Goal: Task Accomplishment & Management: Manage account settings

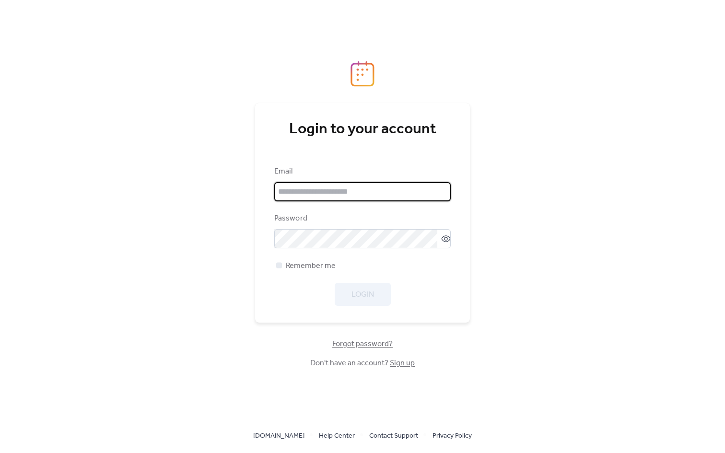
click at [352, 191] on input "email" at bounding box center [362, 191] width 176 height 19
type input "**********"
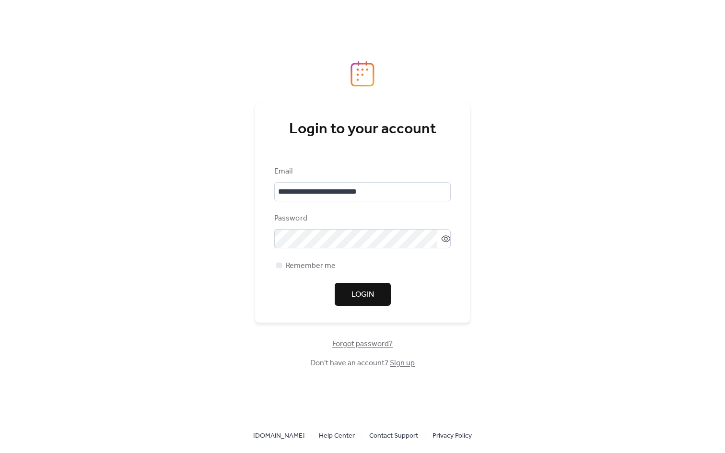
click at [371, 286] on button "Login" at bounding box center [363, 294] width 56 height 23
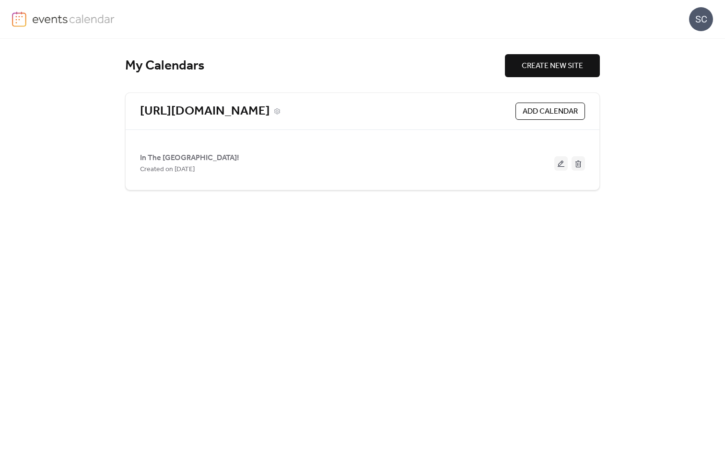
click at [263, 112] on link "[URL][DOMAIN_NAME]" at bounding box center [205, 112] width 130 height 16
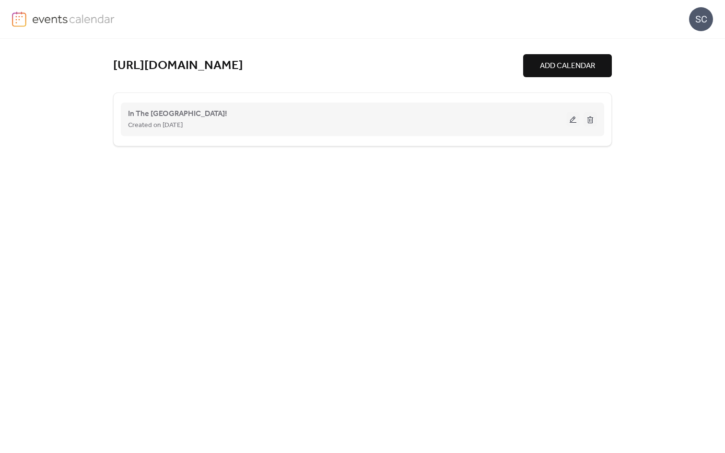
click at [227, 113] on div "In The [GEOGRAPHIC_DATA]! Created on [DATE]" at bounding box center [347, 119] width 438 height 23
click at [196, 114] on span "In The [GEOGRAPHIC_DATA]!" at bounding box center [177, 114] width 99 height 12
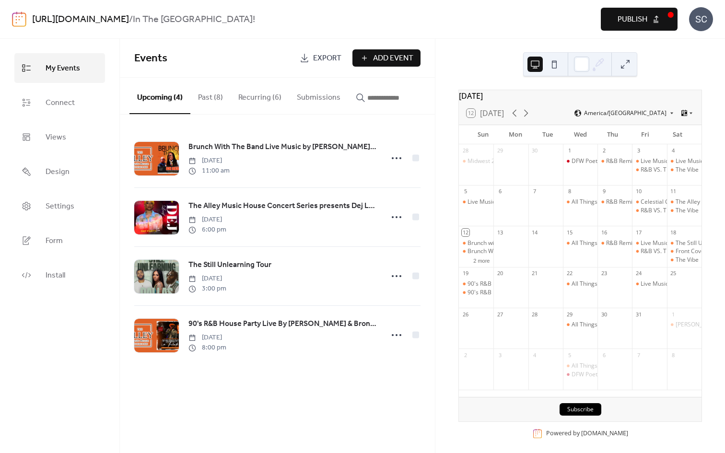
click at [228, 85] on button "Past (8)" at bounding box center [210, 95] width 40 height 35
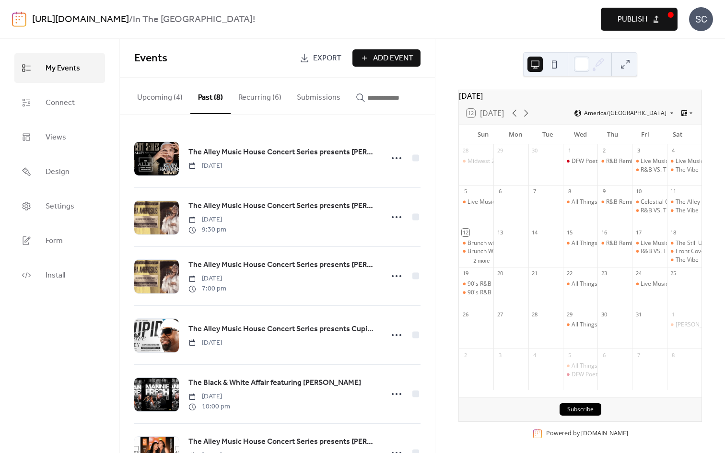
click at [259, 100] on button "Recurring (6)" at bounding box center [260, 95] width 59 height 35
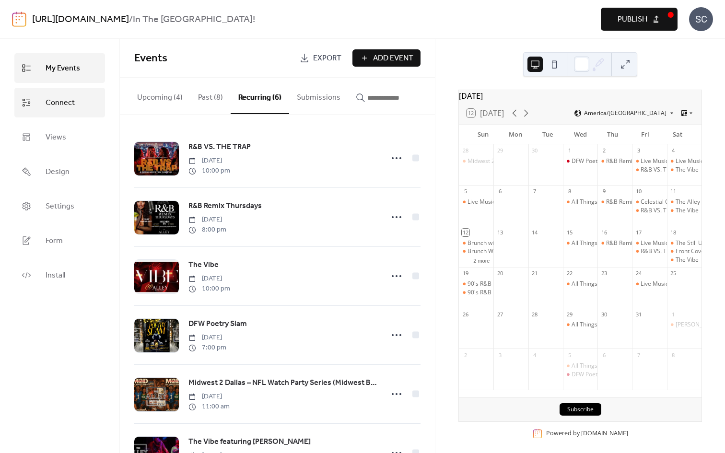
click at [89, 111] on link "Connect" at bounding box center [59, 103] width 91 height 30
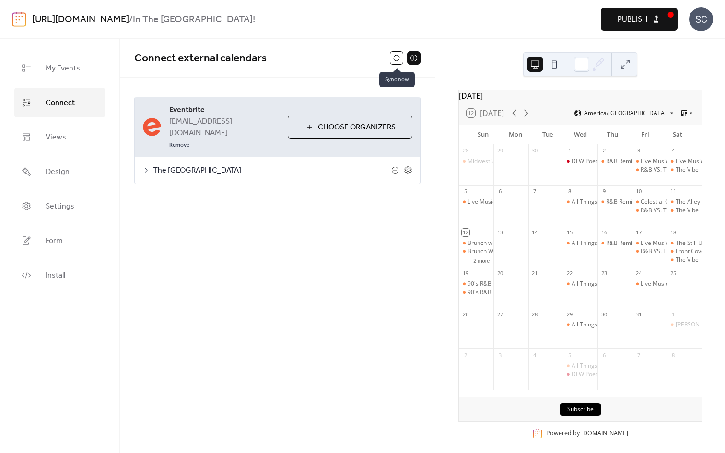
click at [396, 54] on button at bounding box center [396, 57] width 13 height 13
click at [67, 74] on span "My Events" at bounding box center [63, 68] width 35 height 15
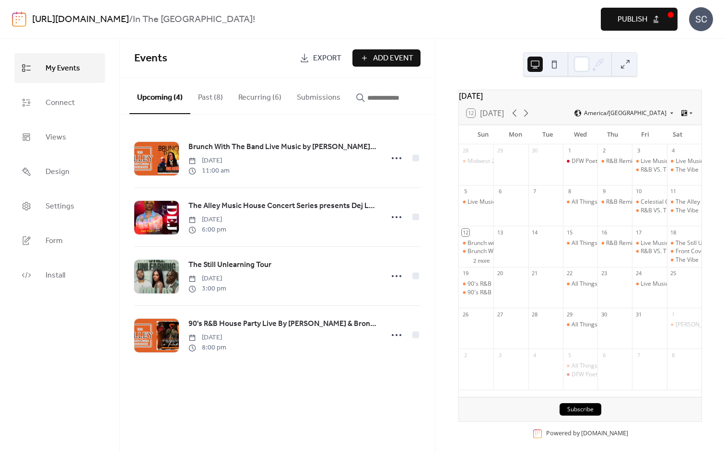
click at [210, 94] on button "Past (8)" at bounding box center [210, 95] width 40 height 35
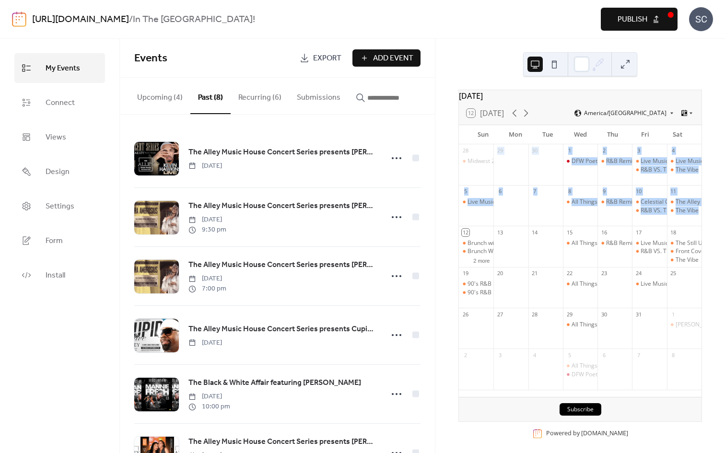
drag, startPoint x: 435, startPoint y: 182, endPoint x: 437, endPoint y: 238, distance: 56.1
click at [437, 238] on div "[DATE] 12 [DATE] America/Chicago Sun Mon Tue Wed Thu Fri Sat 28 Midwest 2 Dalla…" at bounding box center [580, 246] width 290 height 414
click at [274, 97] on button "Recurring (6)" at bounding box center [260, 95] width 59 height 35
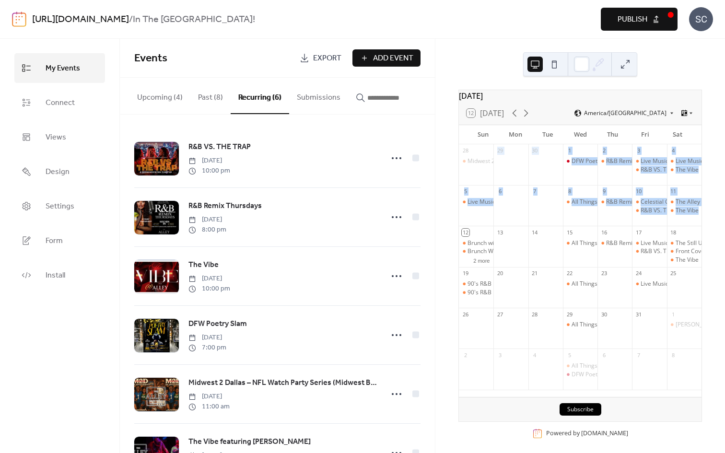
click at [163, 91] on button "Upcoming (4)" at bounding box center [159, 95] width 61 height 35
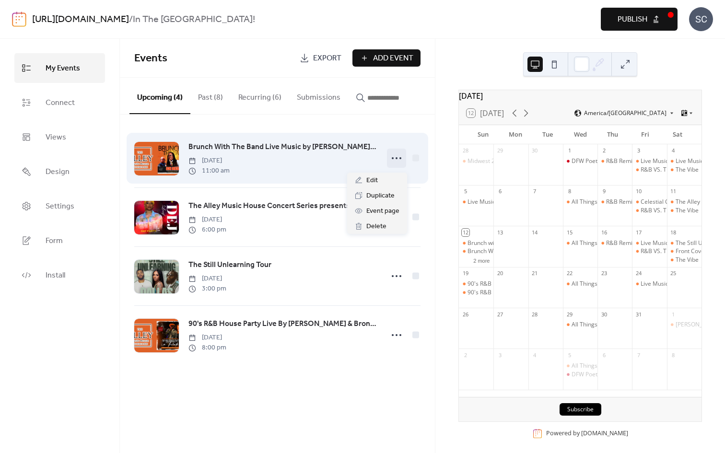
click at [400, 165] on icon at bounding box center [396, 158] width 15 height 15
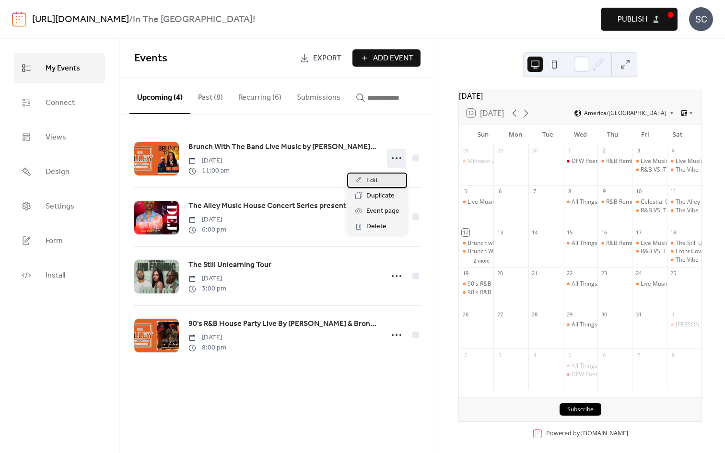
click at [380, 186] on div "Edit" at bounding box center [377, 180] width 60 height 15
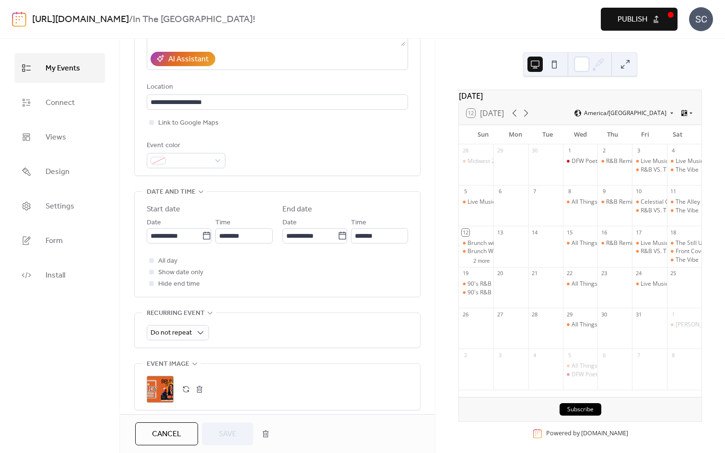
scroll to position [179, 0]
drag, startPoint x: 435, startPoint y: 235, endPoint x: 436, endPoint y: 320, distance: 84.9
click at [436, 320] on div "[DATE] 12 [DATE] America/Chicago Sun Mon Tue Wed Thu Fri Sat 28 Midwest 2 Dalla…" at bounding box center [580, 246] width 290 height 414
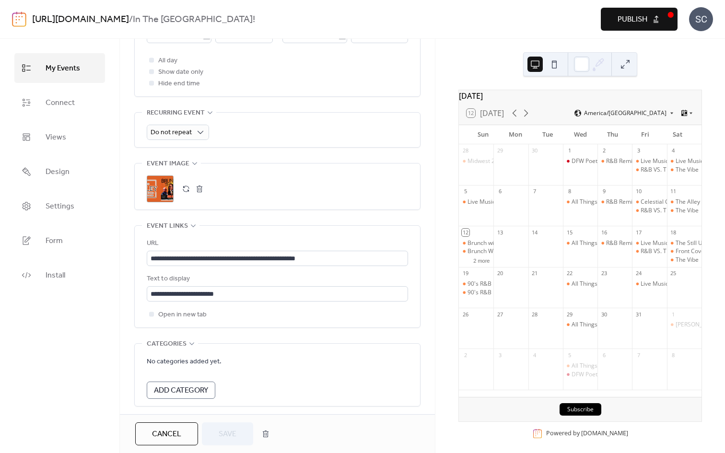
scroll to position [381, 0]
click at [266, 441] on button "button" at bounding box center [265, 433] width 17 height 19
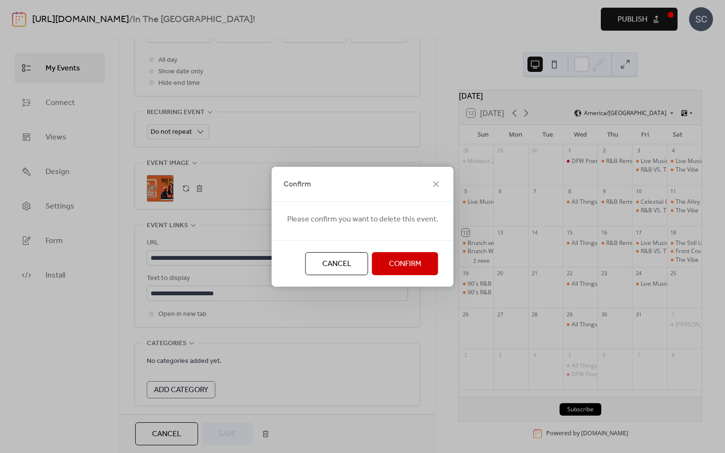
click at [405, 266] on span "Confirm" at bounding box center [405, 264] width 33 height 12
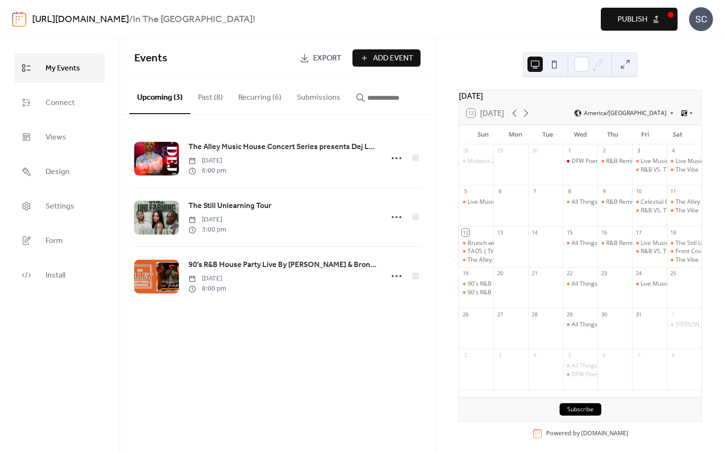
click at [222, 100] on button "Past (8)" at bounding box center [210, 95] width 40 height 35
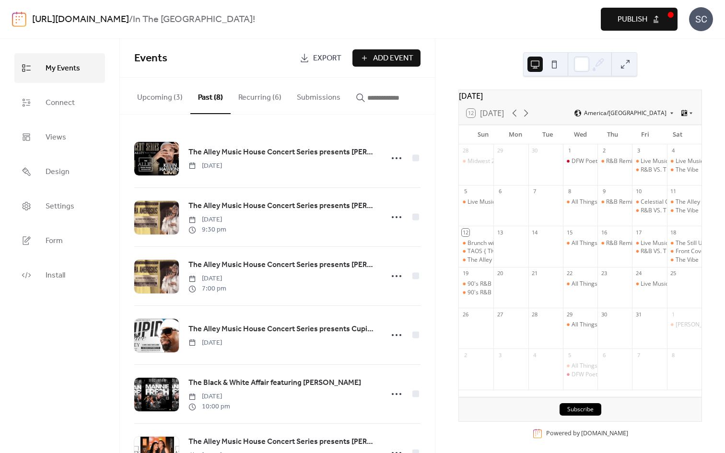
click at [263, 94] on button "Recurring (6)" at bounding box center [260, 95] width 59 height 35
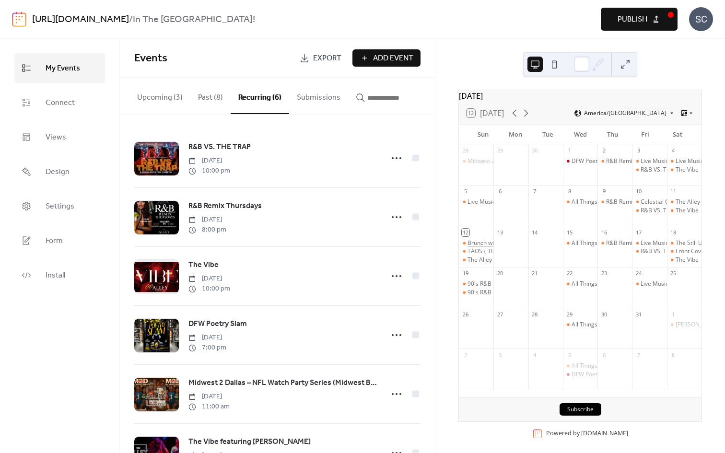
click at [482, 247] on div "Brunch with The Band Live Music by [PERSON_NAME] & The Razz Band" at bounding box center [562, 243] width 188 height 8
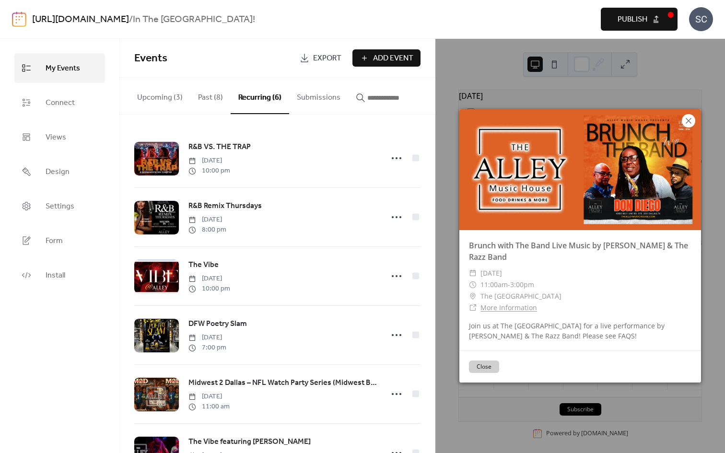
click at [687, 120] on icon at bounding box center [689, 121] width 6 height 6
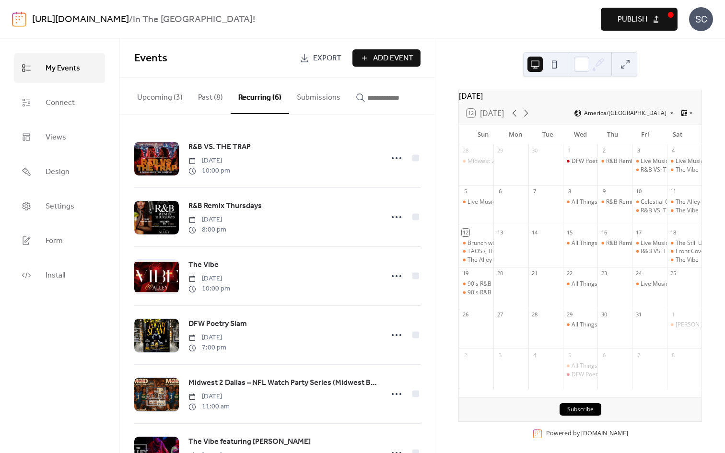
click at [168, 97] on button "Upcoming (3)" at bounding box center [159, 95] width 61 height 35
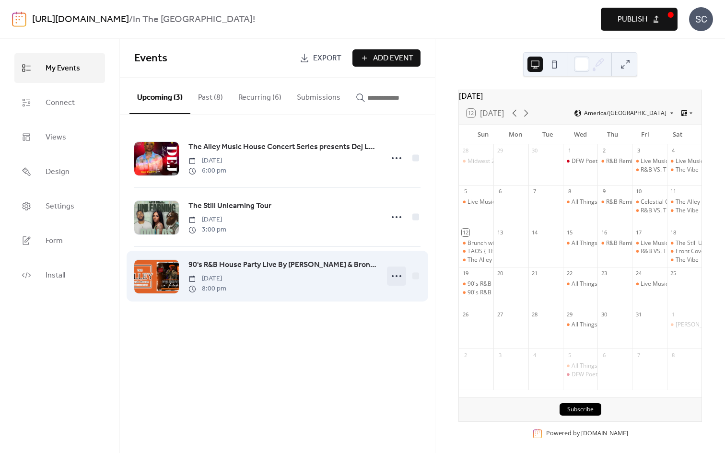
click at [396, 281] on icon at bounding box center [396, 276] width 15 height 15
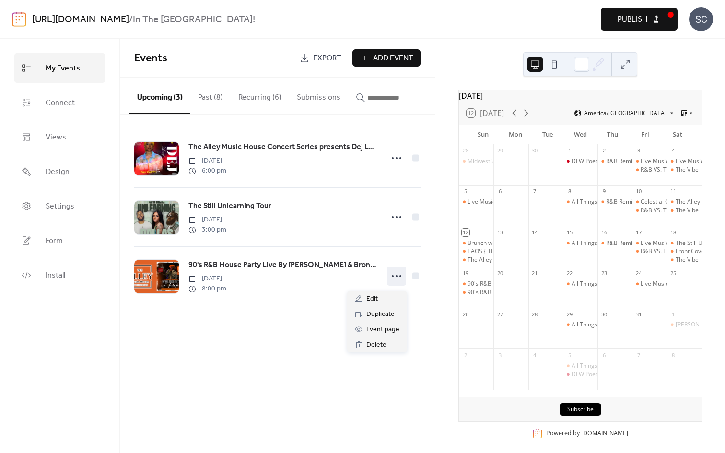
click at [482, 288] on div "90's R&B House Party Live By [PERSON_NAME] & Bronzeville" at bounding box center [549, 284] width 162 height 8
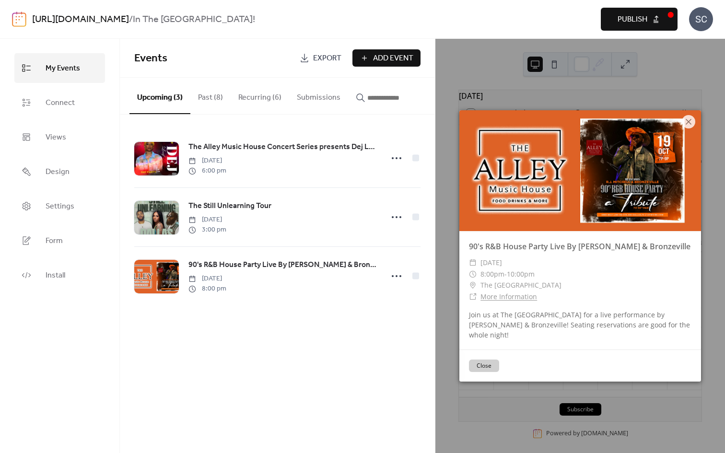
click at [492, 301] on link "More Information" at bounding box center [508, 296] width 57 height 9
click at [693, 128] on icon at bounding box center [689, 122] width 12 height 12
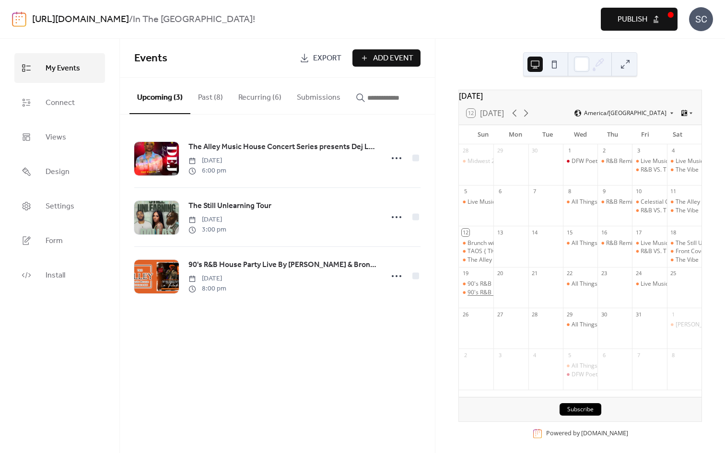
click at [491, 297] on div "90's R&B House Party Live By [PERSON_NAME] & Bronzeville" at bounding box center [549, 293] width 162 height 8
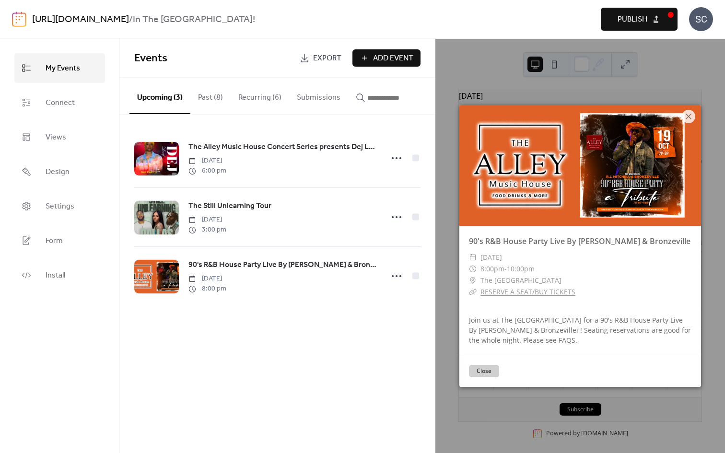
click at [504, 293] on link "RESERVE A SEAT/BUY TICKETS" at bounding box center [527, 291] width 95 height 9
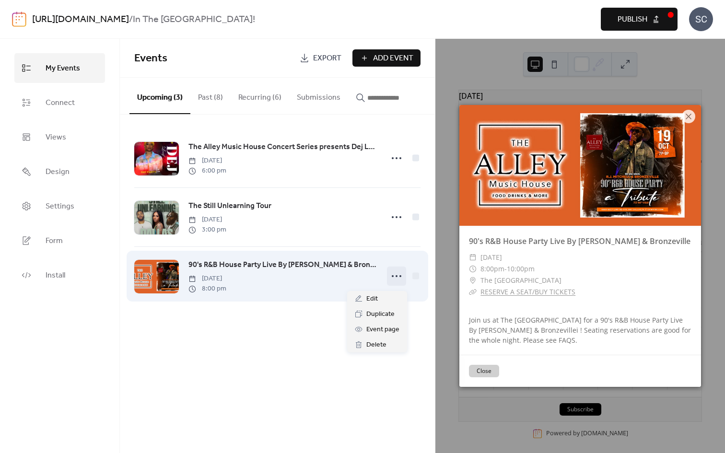
click at [400, 277] on circle at bounding box center [400, 276] width 2 height 2
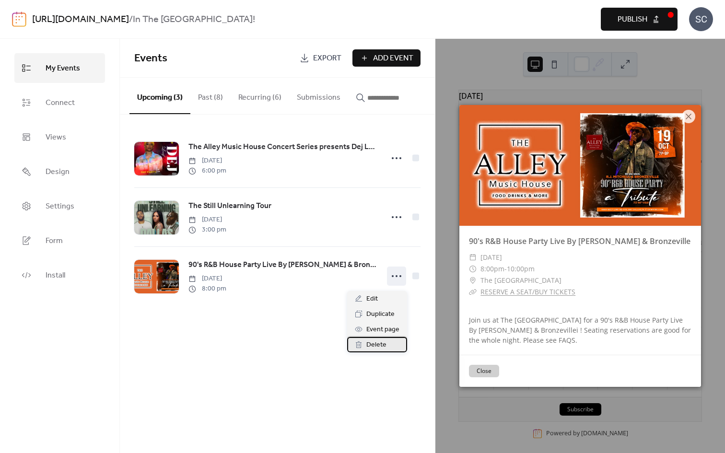
click at [383, 344] on span "Delete" at bounding box center [376, 345] width 20 height 12
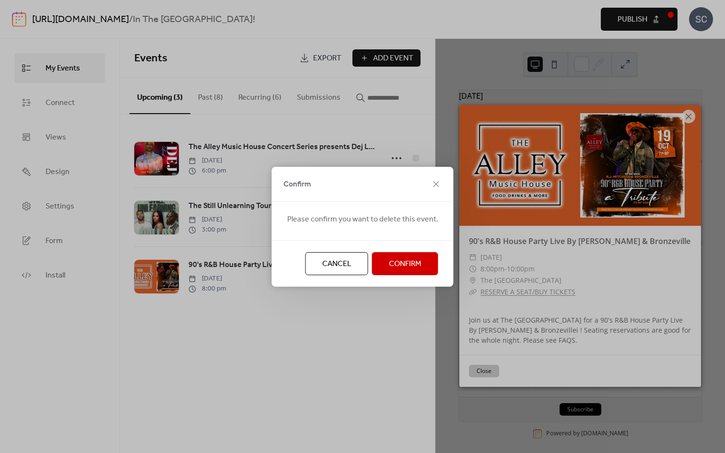
click at [401, 258] on span "Confirm" at bounding box center [405, 264] width 33 height 12
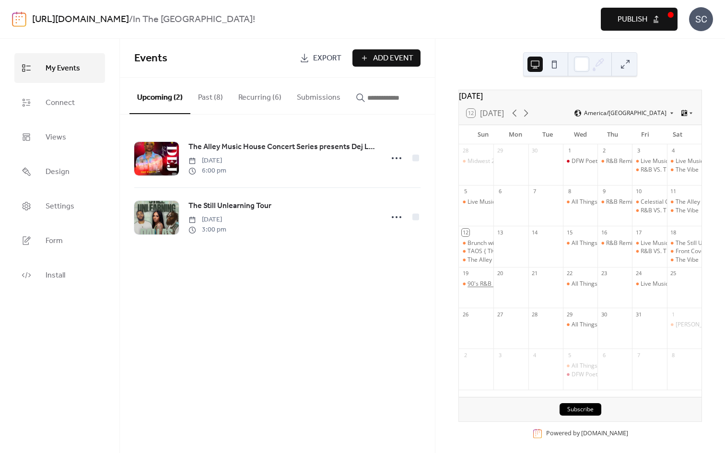
click at [481, 288] on div "90's R&B House Party Live By [PERSON_NAME] & Bronzeville" at bounding box center [549, 284] width 162 height 8
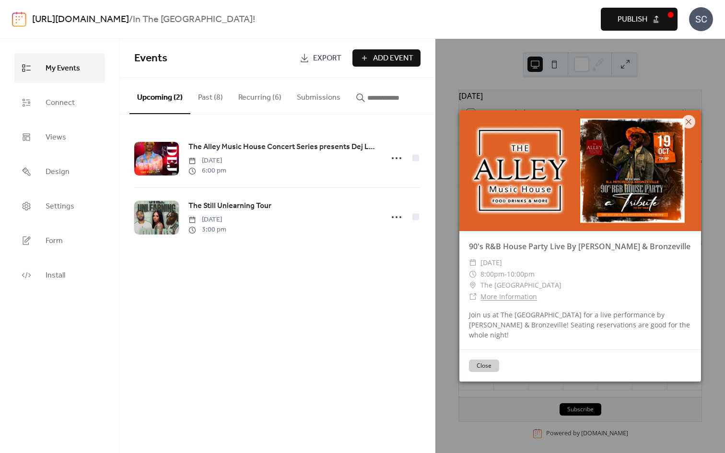
click at [509, 301] on link "More Information" at bounding box center [508, 296] width 57 height 9
click at [211, 106] on button "Past (8)" at bounding box center [210, 95] width 40 height 35
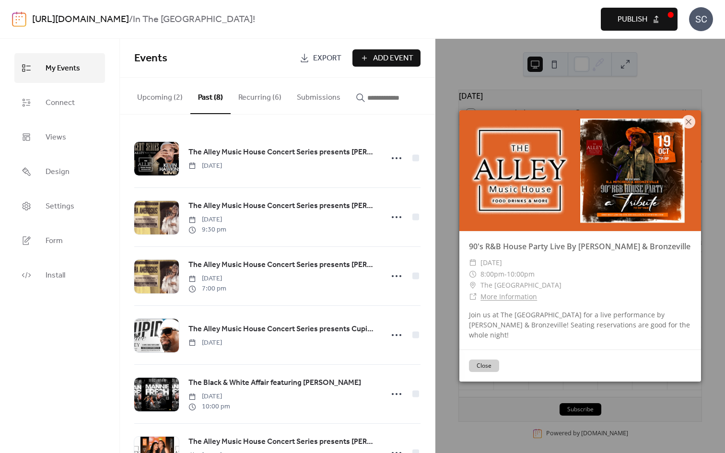
click at [448, 80] on div "90's R&B House Party Live By [PERSON_NAME] & Bronzeville ​ [DATE] ​ 8:00pm - 10…" at bounding box center [580, 246] width 290 height 414
click at [687, 125] on icon at bounding box center [689, 122] width 12 height 12
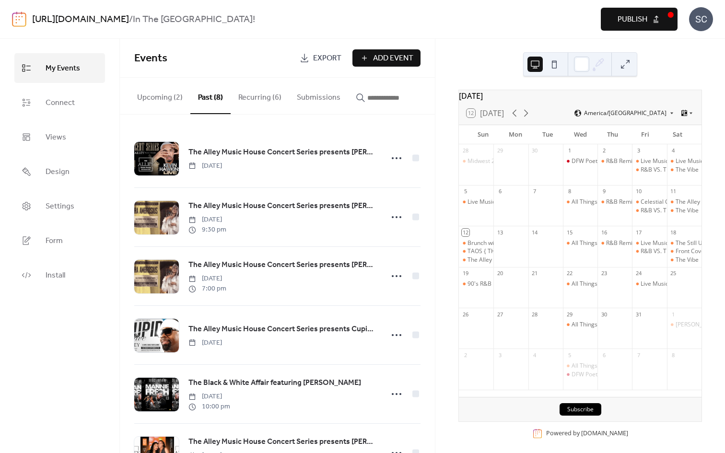
click at [256, 95] on button "Recurring (6)" at bounding box center [260, 95] width 59 height 35
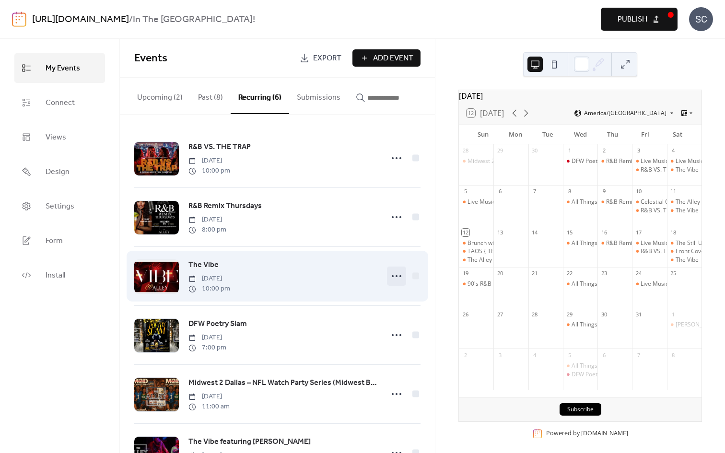
click at [397, 280] on icon at bounding box center [396, 276] width 15 height 15
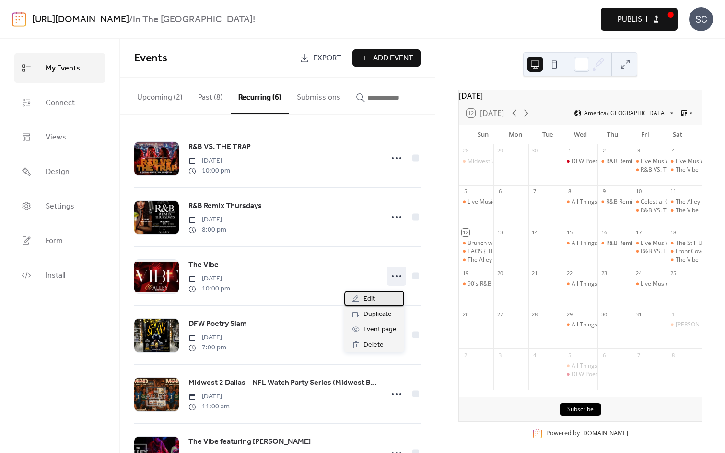
click at [390, 300] on div "Edit" at bounding box center [374, 298] width 60 height 15
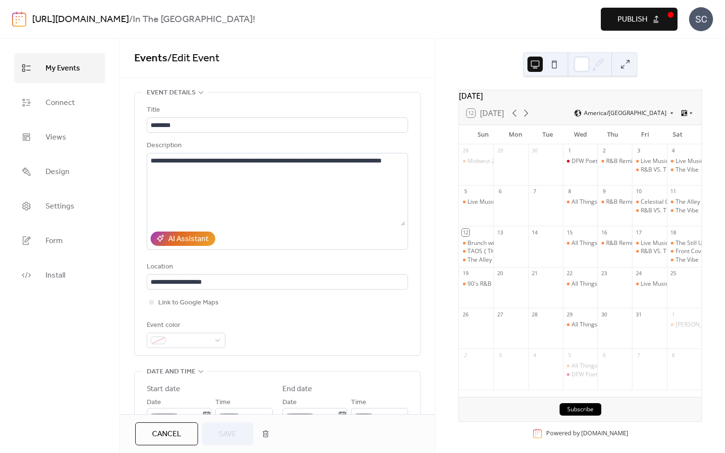
drag, startPoint x: 426, startPoint y: 163, endPoint x: 426, endPoint y: 154, distance: 8.6
